Goal: Task Accomplishment & Management: Complete application form

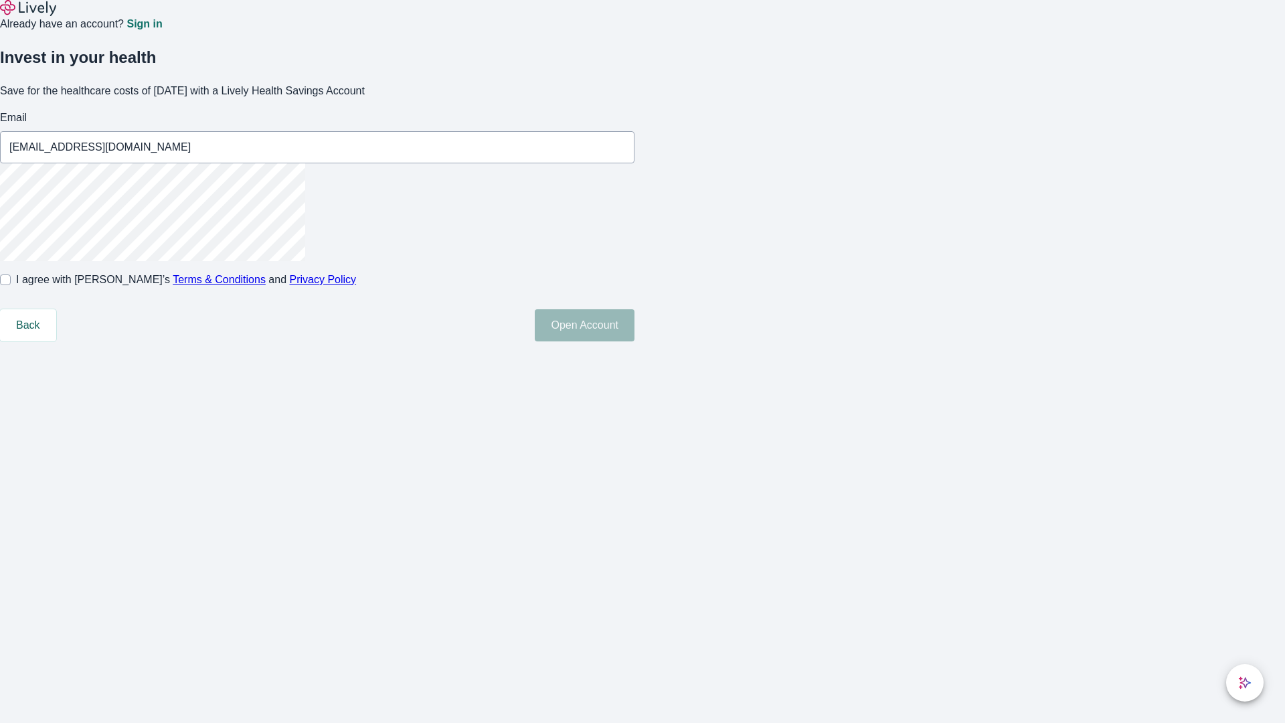
click at [11, 285] on input "I agree with Lively’s Terms & Conditions and Privacy Policy" at bounding box center [5, 279] width 11 height 11
checkbox input "true"
click at [634, 341] on button "Open Account" at bounding box center [585, 325] width 100 height 32
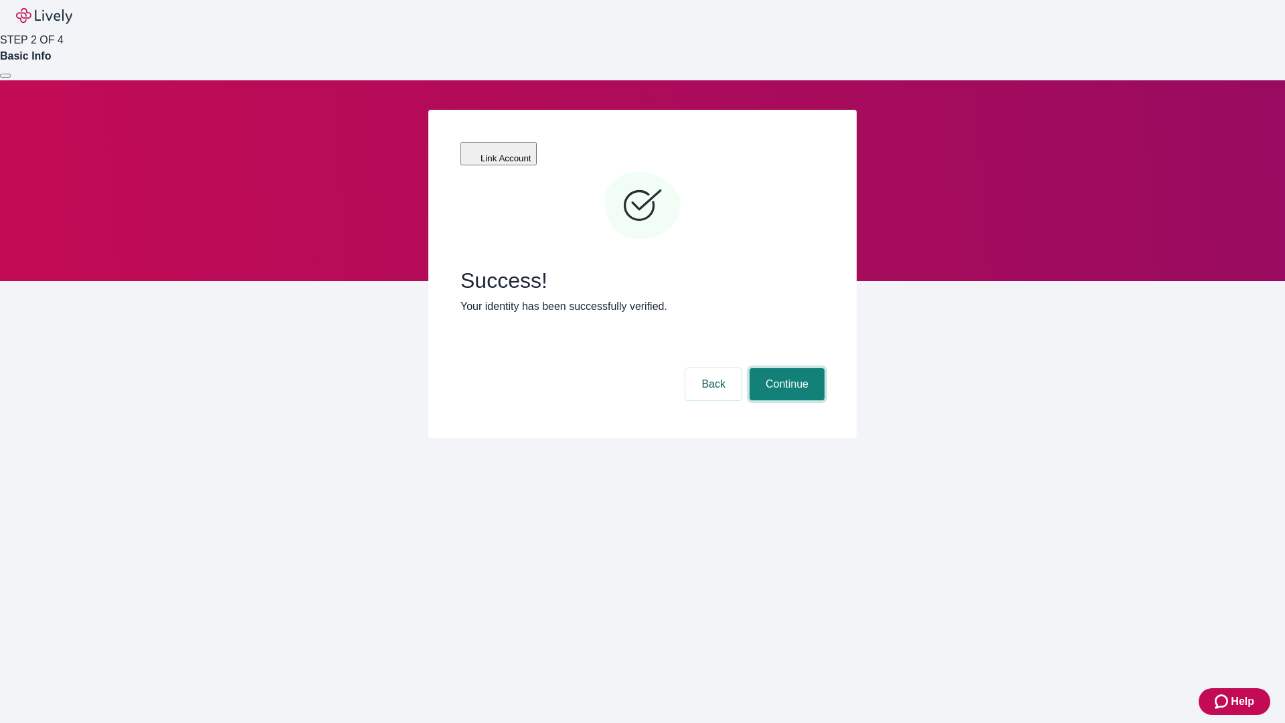
click at [785, 368] on button "Continue" at bounding box center [786, 384] width 75 height 32
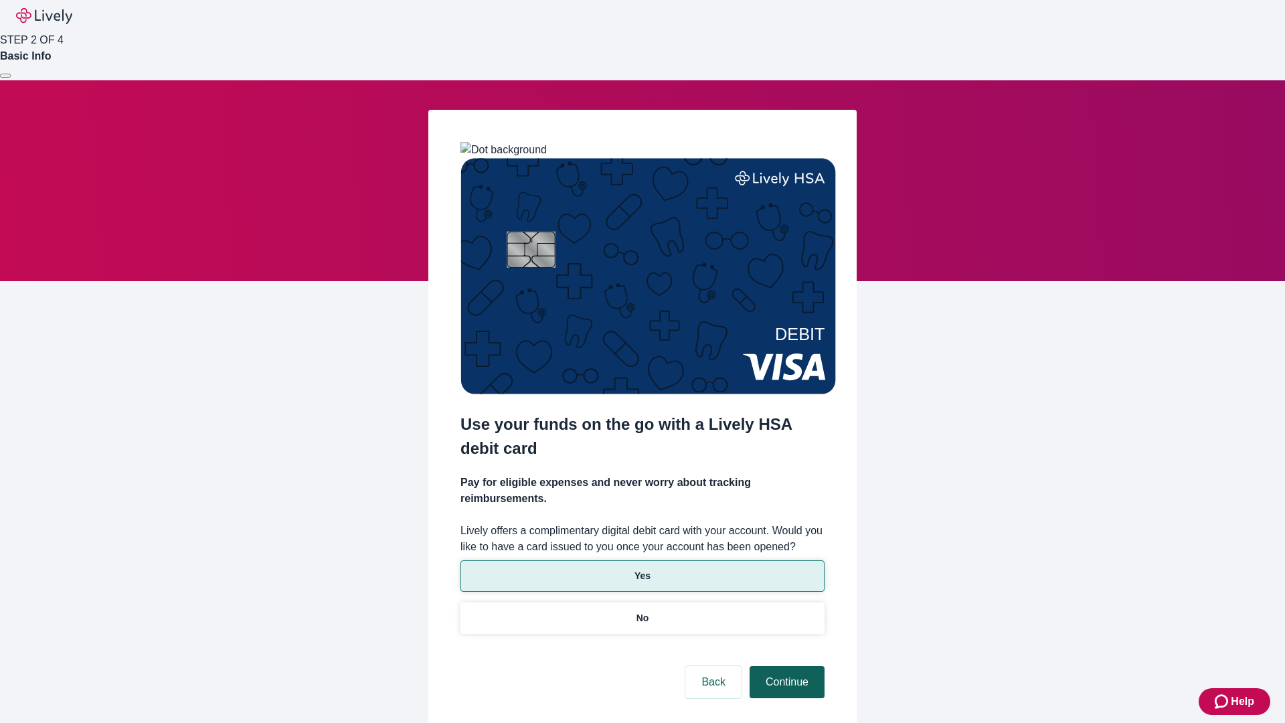
click at [642, 611] on p "No" at bounding box center [642, 618] width 13 height 14
click at [785, 666] on button "Continue" at bounding box center [786, 682] width 75 height 32
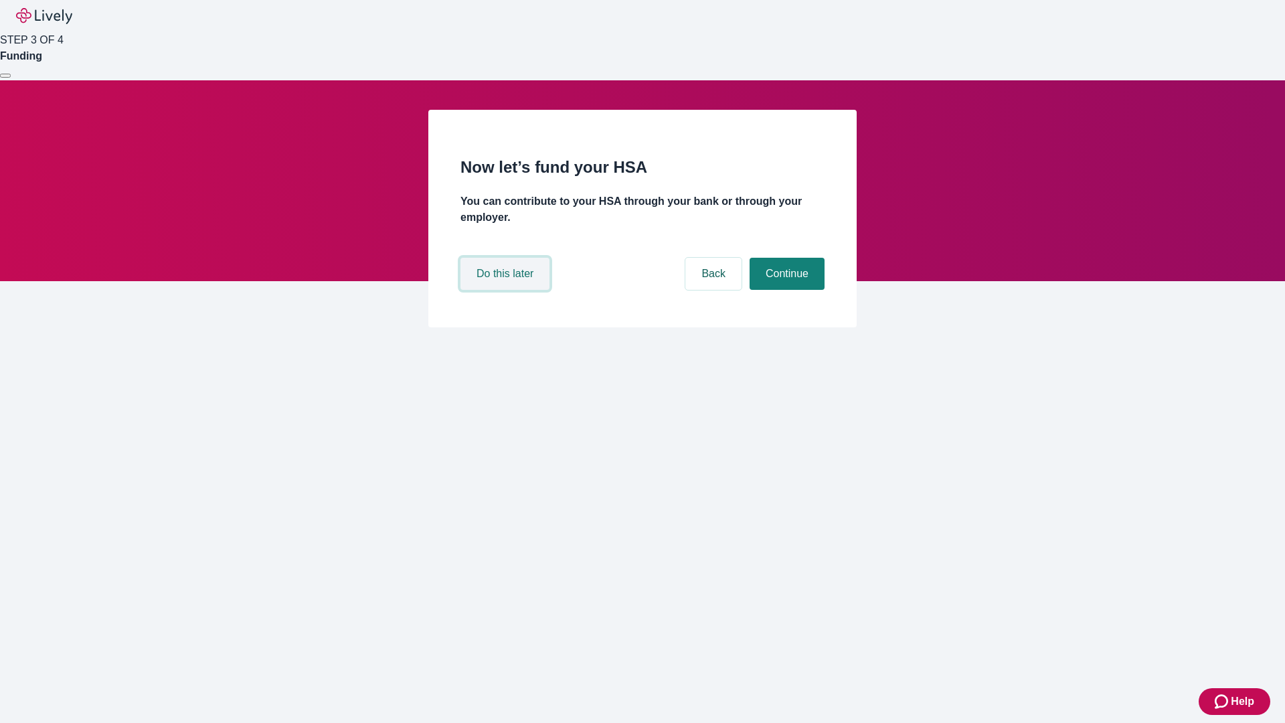
click at [507, 290] on button "Do this later" at bounding box center [504, 274] width 89 height 32
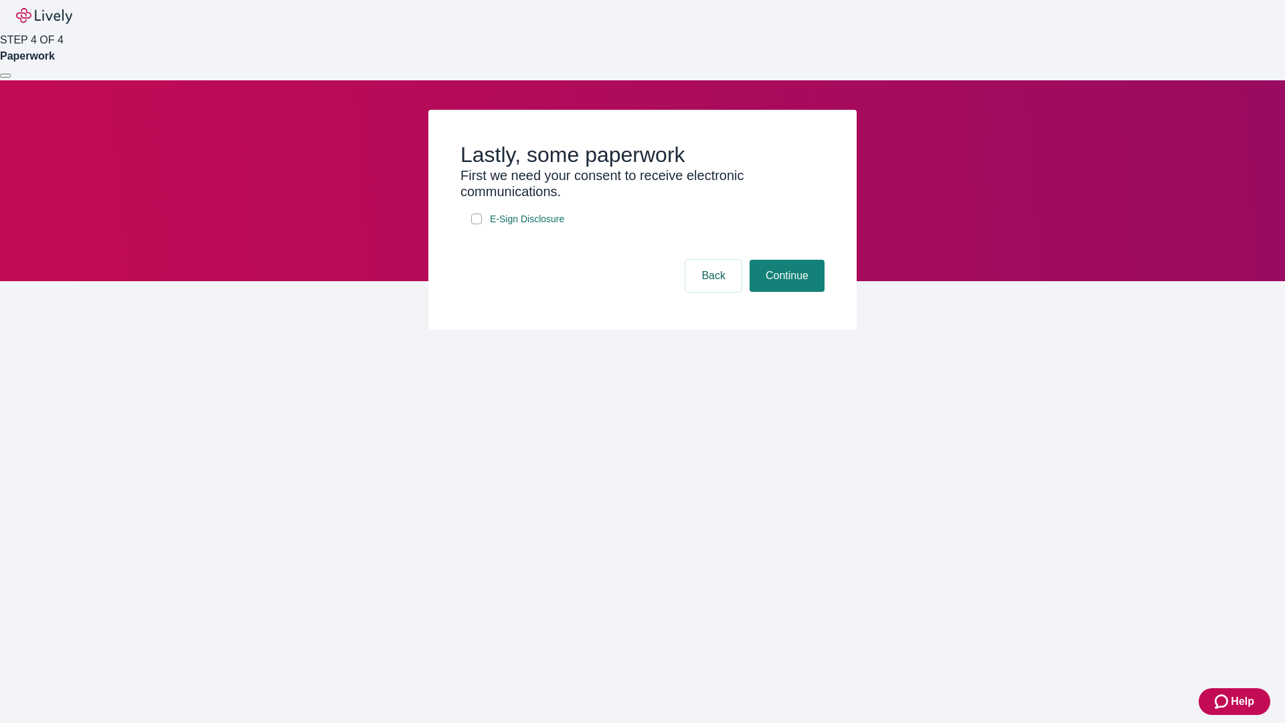
click at [476, 224] on input "E-Sign Disclosure" at bounding box center [476, 218] width 11 height 11
checkbox input "true"
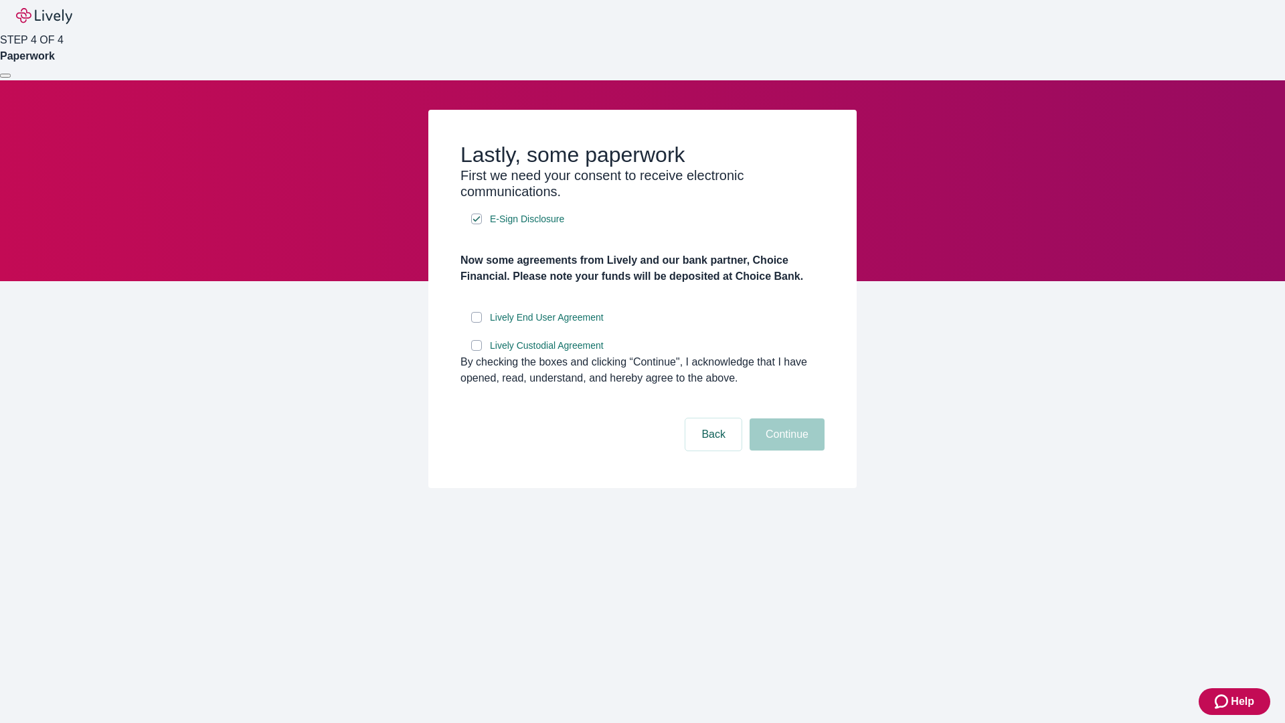
click at [476, 323] on input "Lively End User Agreement" at bounding box center [476, 317] width 11 height 11
checkbox input "true"
click at [476, 351] on input "Lively Custodial Agreement" at bounding box center [476, 345] width 11 height 11
checkbox input "true"
click at [785, 450] on button "Continue" at bounding box center [786, 434] width 75 height 32
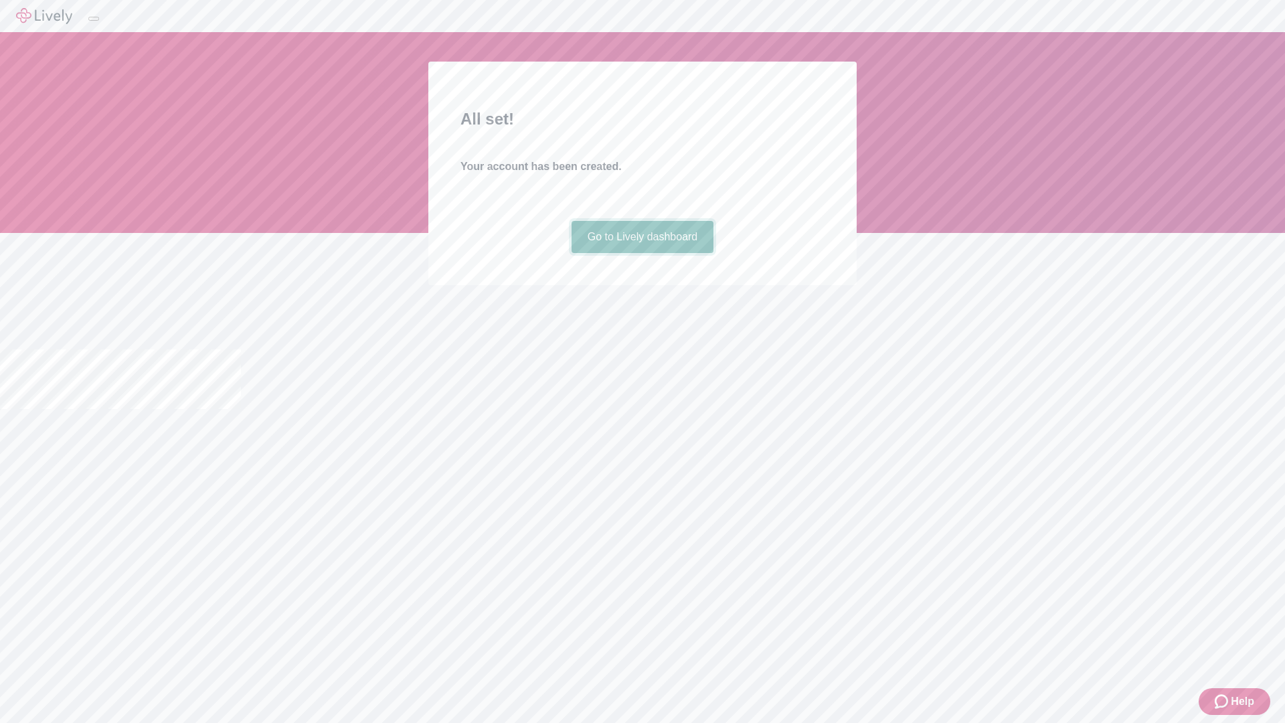
click at [642, 253] on link "Go to Lively dashboard" at bounding box center [642, 237] width 143 height 32
